Goal: Transaction & Acquisition: Purchase product/service

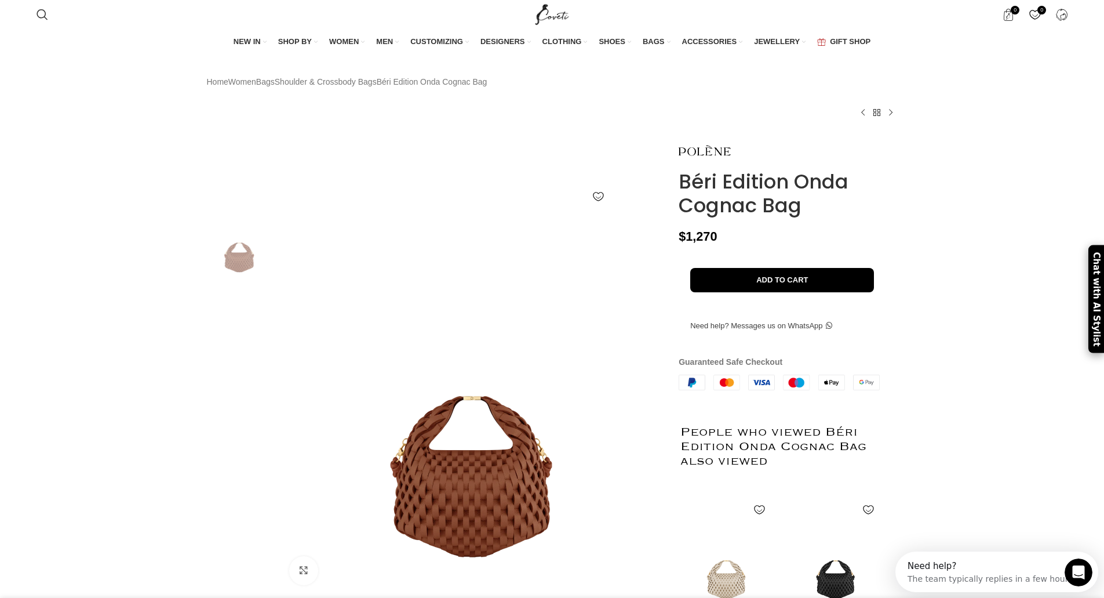
scroll to position [0, 488]
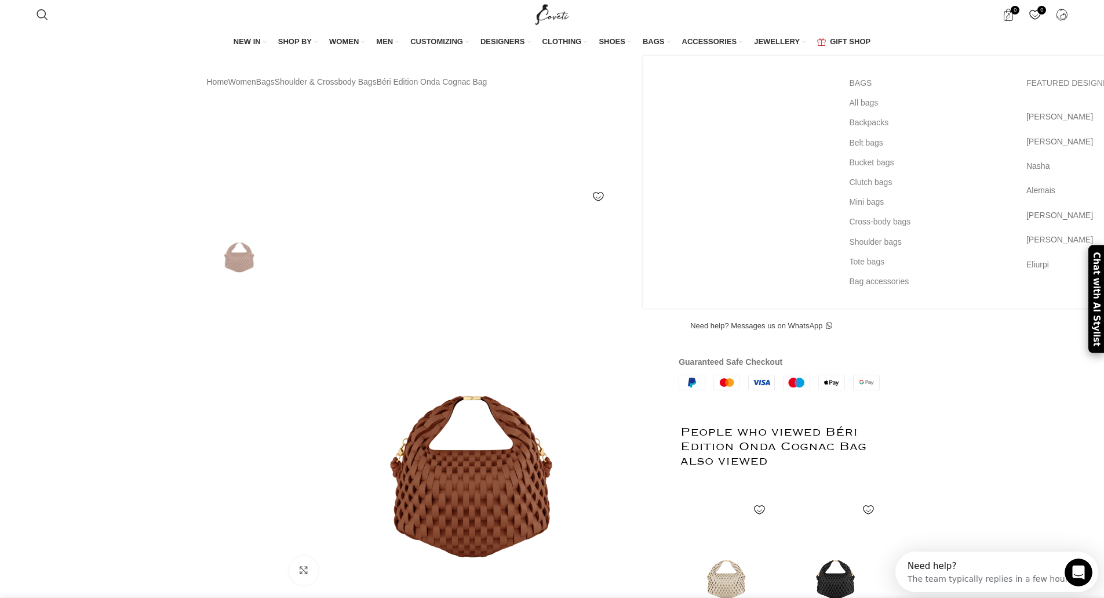
click at [651, 47] on span "BAGS" at bounding box center [654, 42] width 22 height 10
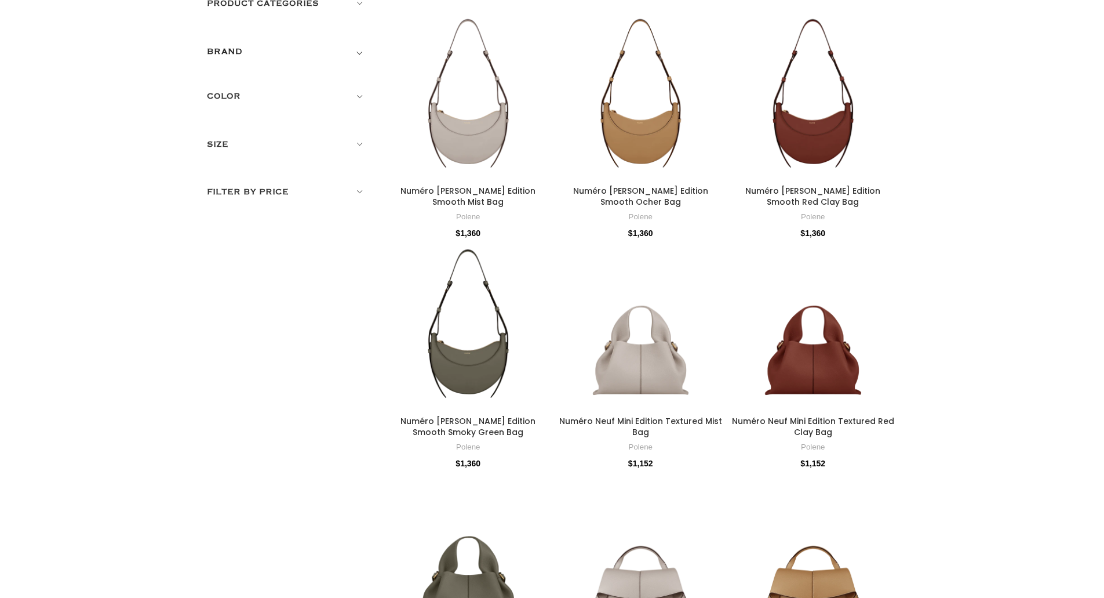
scroll to position [7, 0]
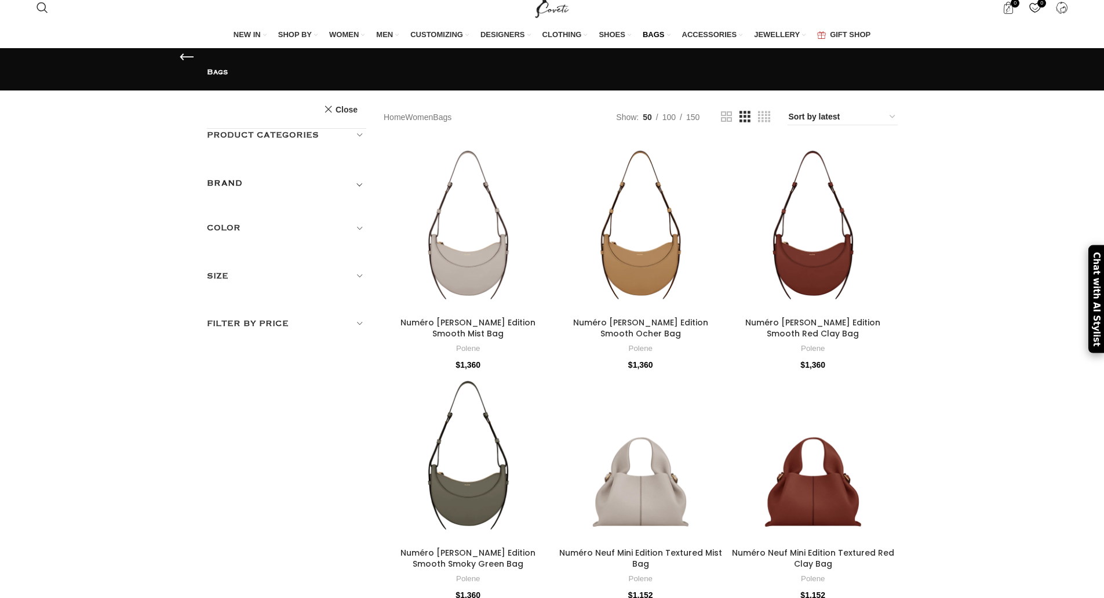
click at [362, 176] on span "Toggle filter" at bounding box center [359, 183] width 14 height 14
click at [357, 176] on span "Toggle filter" at bounding box center [359, 183] width 14 height 14
click at [354, 154] on div "Product categories Men Men Accessories Cases Men Belts Men Exotic Leather Men H…" at bounding box center [287, 230] width 160 height 202
click at [358, 176] on span "Toggle filter" at bounding box center [359, 183] width 14 height 14
click at [231, 177] on h5 "BRAND" at bounding box center [225, 183] width 36 height 13
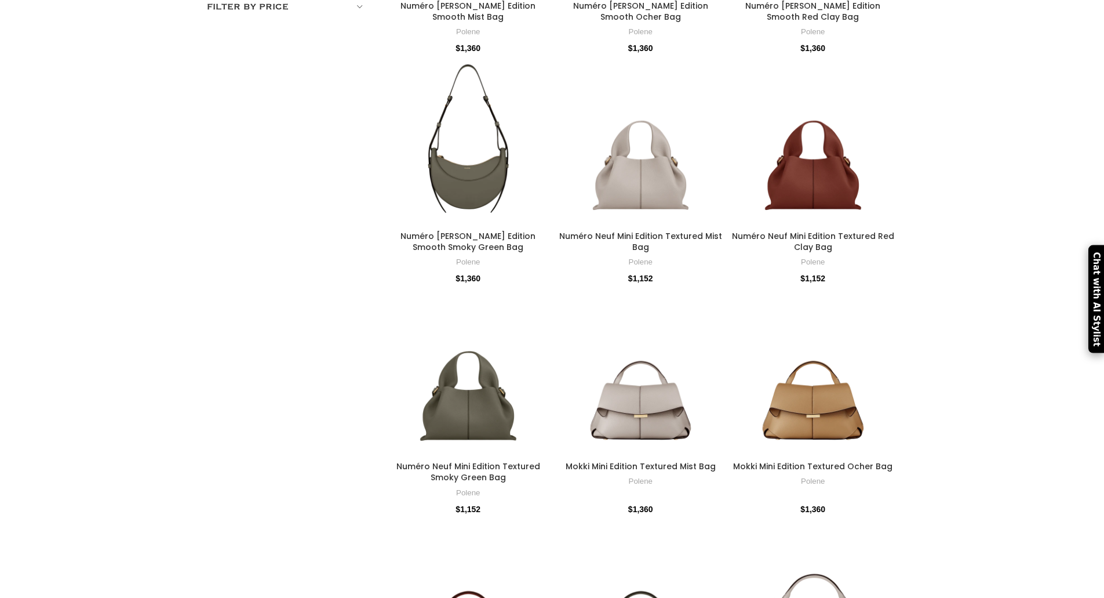
scroll to position [0, 0]
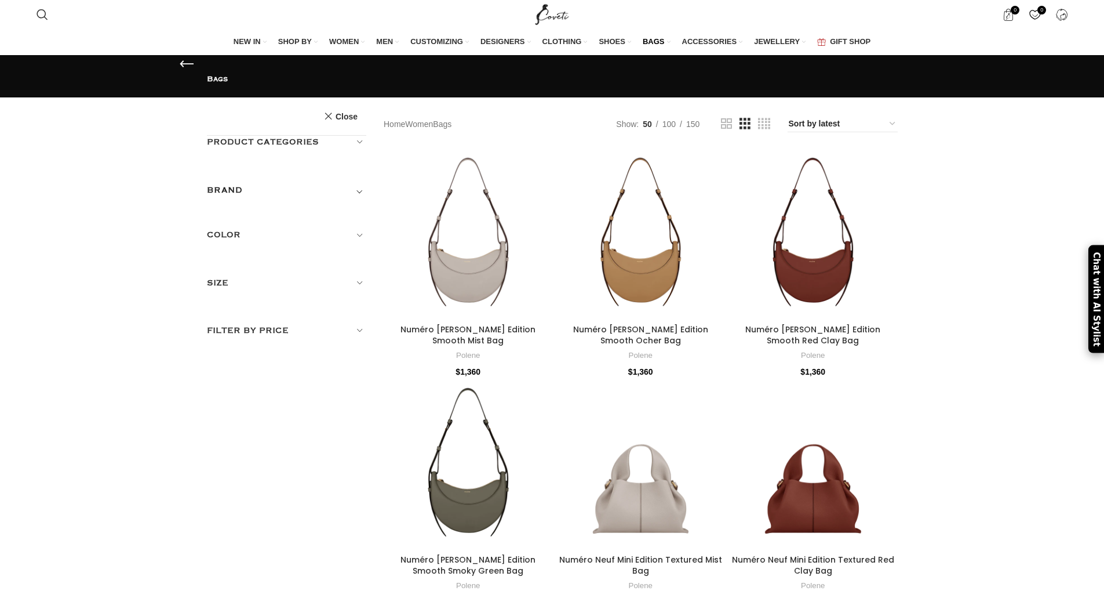
click at [221, 184] on h5 "BRAND" at bounding box center [225, 190] width 36 height 13
click at [362, 183] on span "Toggle filter" at bounding box center [359, 190] width 14 height 14
click at [429, 130] on link "Women" at bounding box center [419, 124] width 28 height 13
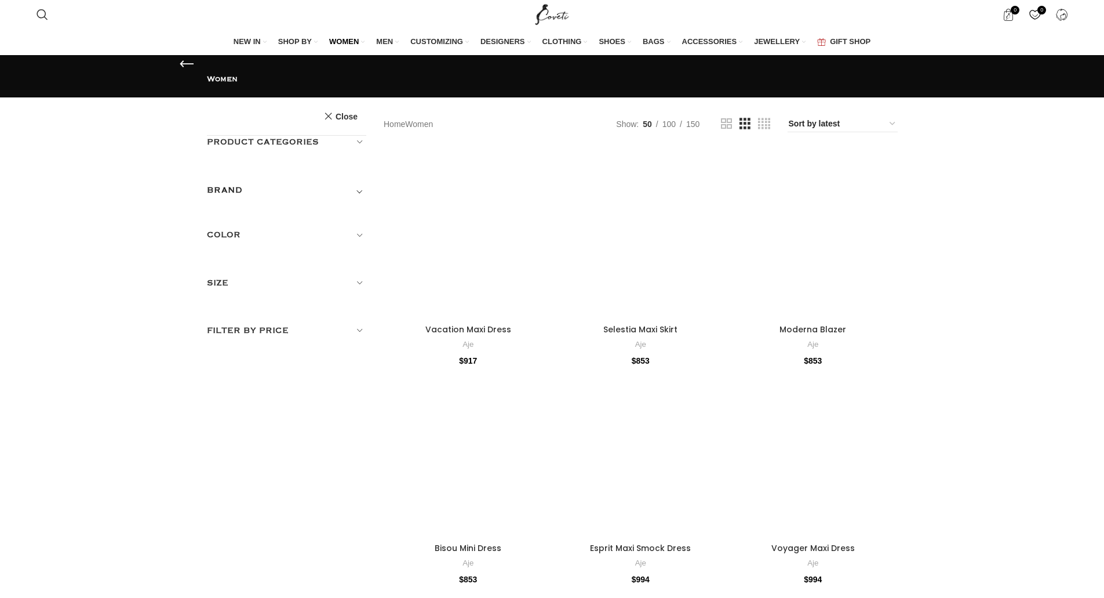
click at [360, 183] on span "Toggle filter" at bounding box center [359, 190] width 14 height 14
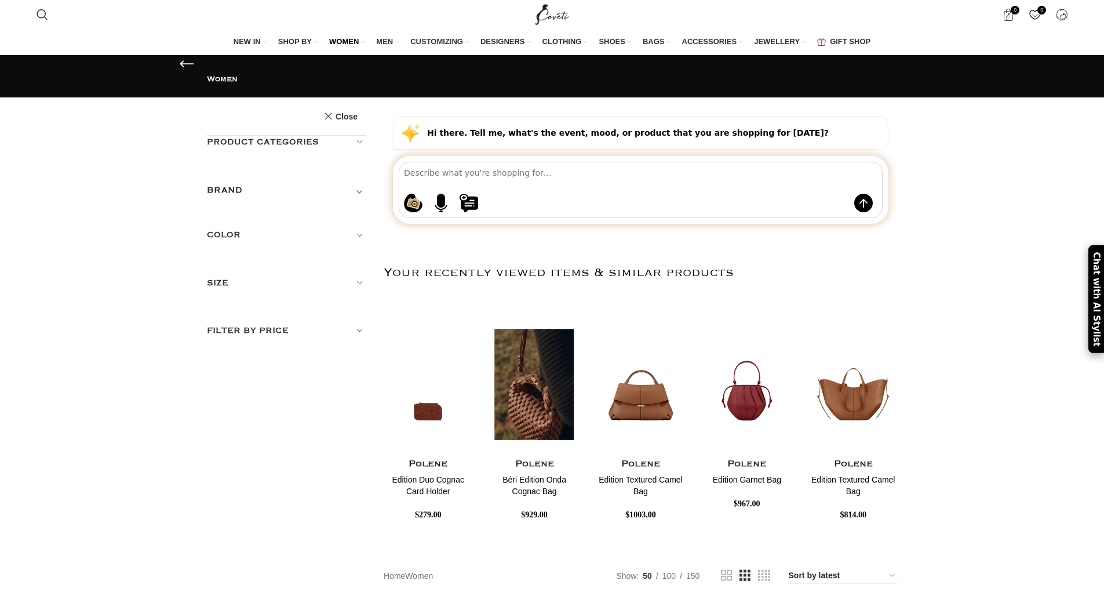
click at [532, 422] on img "4 / 30" at bounding box center [535, 383] width 92 height 143
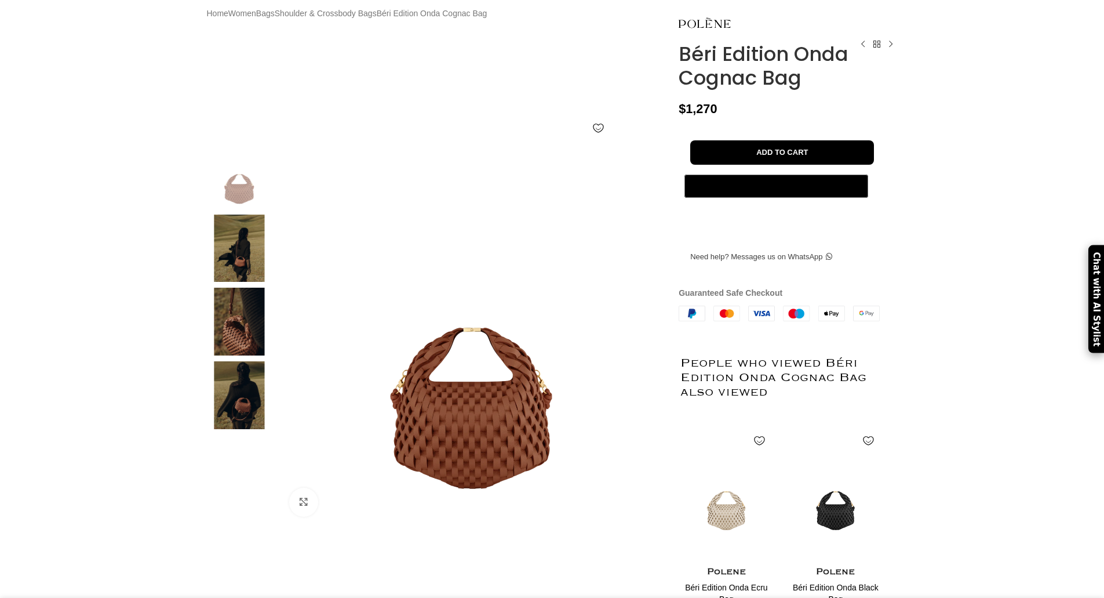
scroll to position [79, 0]
